Goal: Check status: Check status

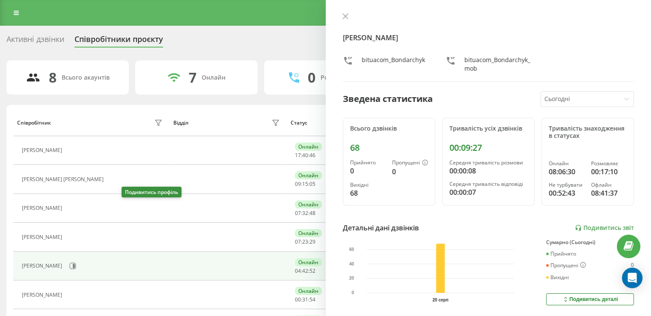
click at [75, 208] on icon at bounding box center [71, 208] width 7 height 7
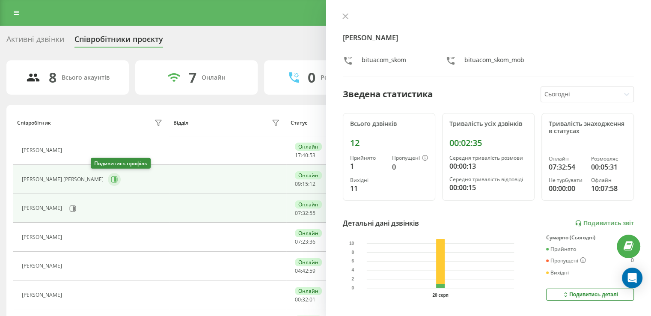
click at [114, 178] on icon at bounding box center [115, 179] width 2 height 4
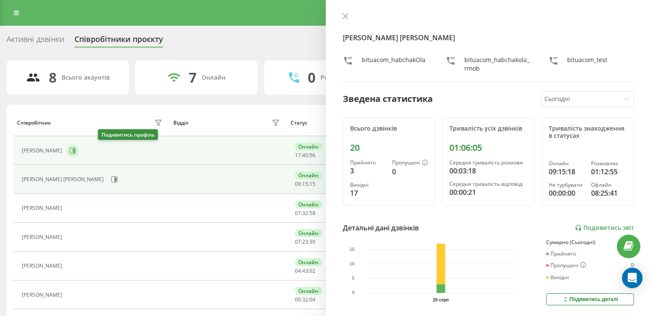
click at [75, 151] on icon at bounding box center [74, 151] width 2 height 4
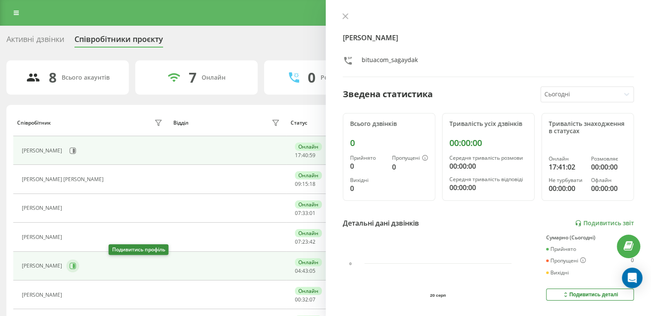
click at [75, 265] on icon at bounding box center [74, 266] width 2 height 4
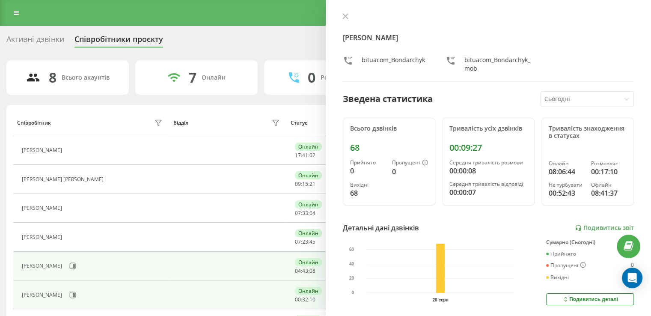
click at [117, 293] on div "[PERSON_NAME]" at bounding box center [93, 295] width 143 height 15
click at [76, 296] on icon at bounding box center [72, 295] width 7 height 7
